Goal: Browse casually: Explore the website without a specific task or goal

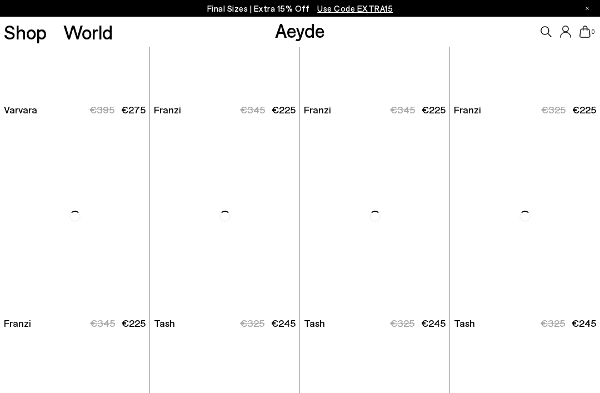
scroll to position [2410, 0]
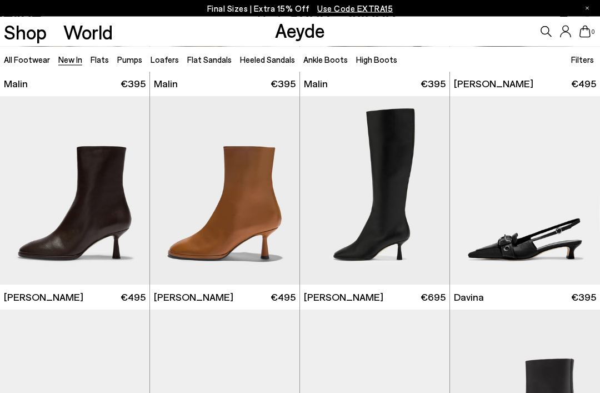
scroll to position [2320, 0]
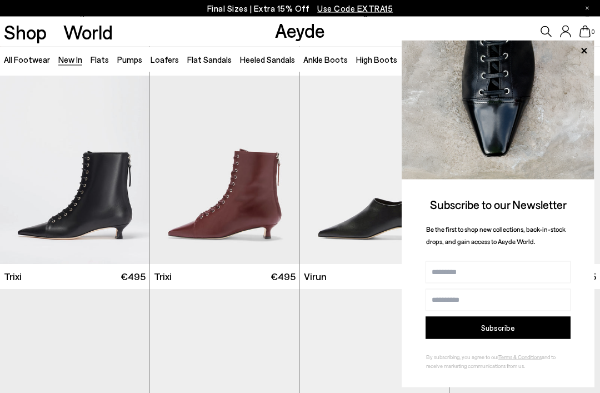
scroll to position [2979, 0]
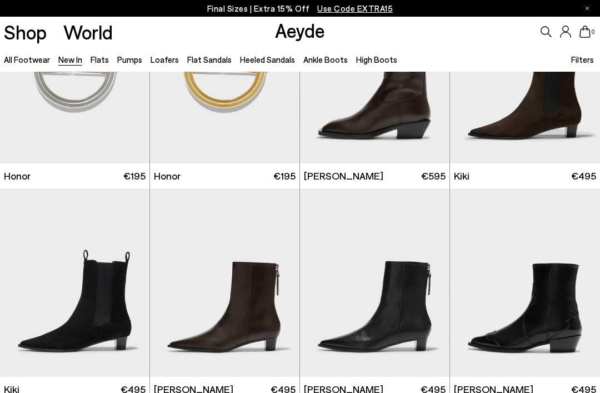
scroll to position [6060, 0]
